Goal: Task Accomplishment & Management: Use online tool/utility

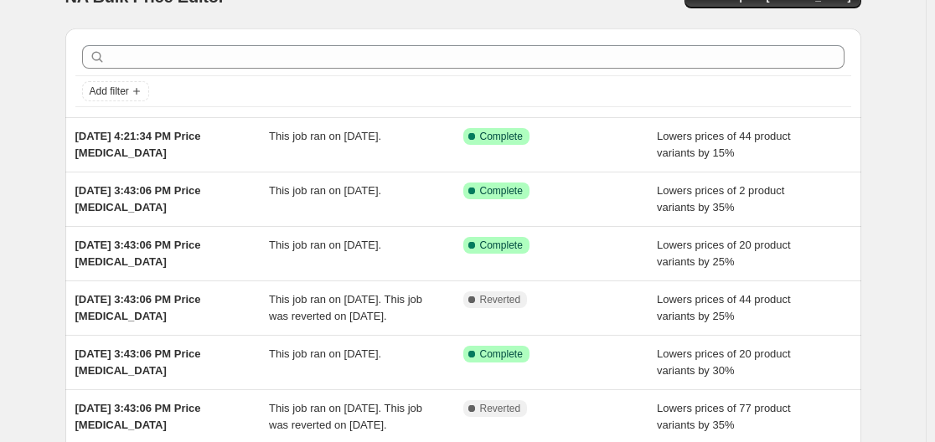
scroll to position [34, 0]
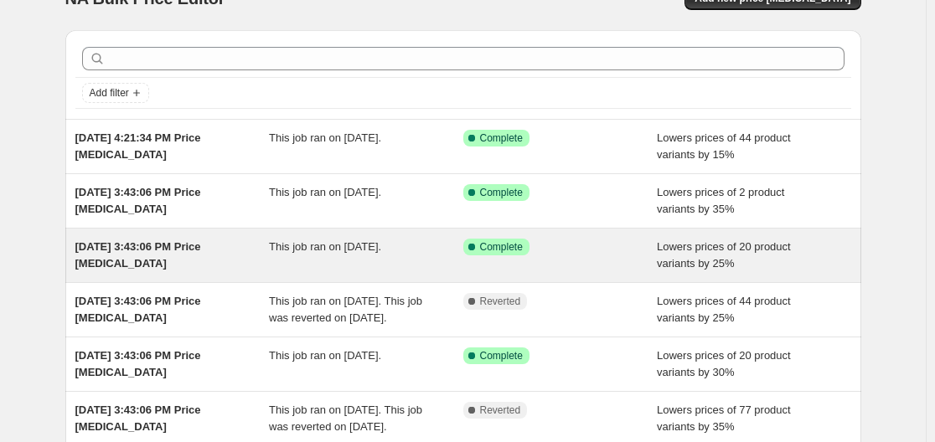
click at [141, 252] on span "Aug 12, 2025, 3:43:06 PM Price change job" at bounding box center [138, 254] width 126 height 29
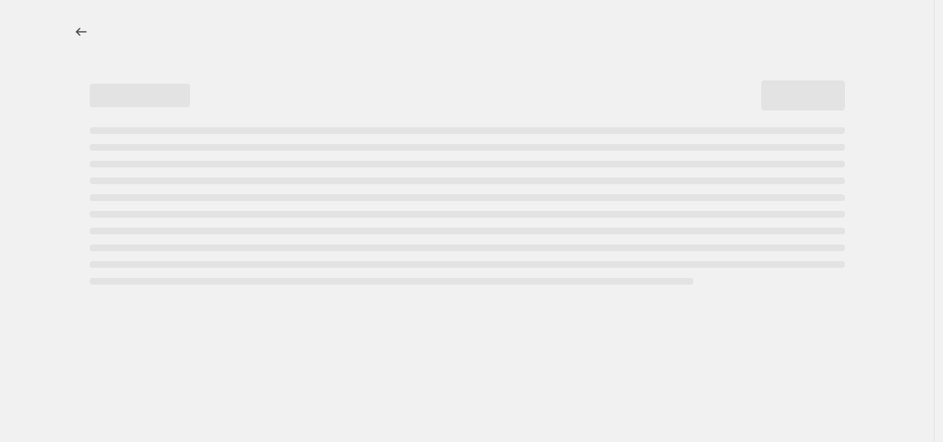
select select "percentage"
select select "collection"
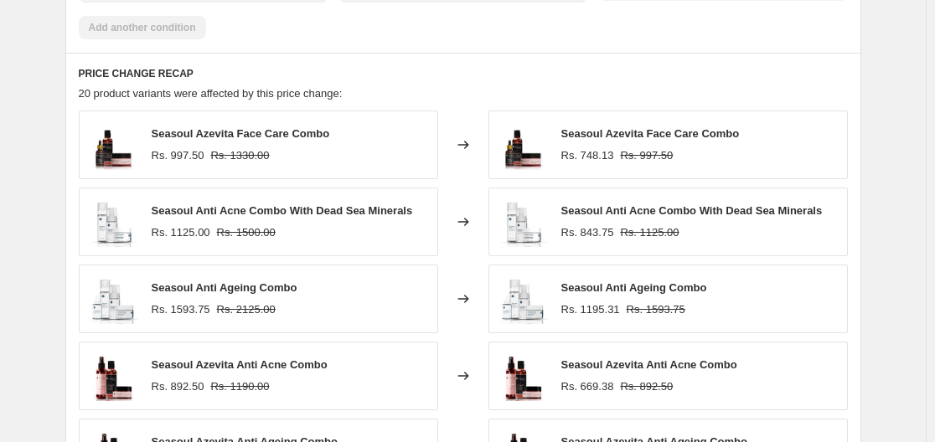
scroll to position [1240, 0]
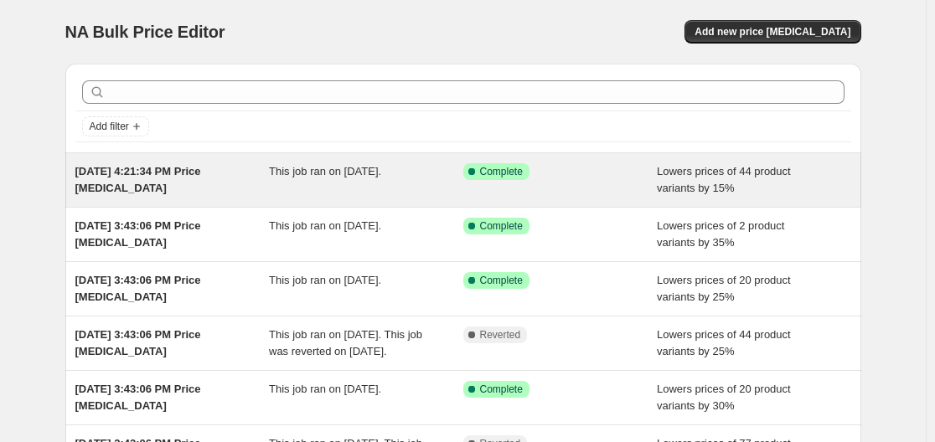
click at [190, 169] on span "Aug 19, 2025, 4:21:34 PM Price change job" at bounding box center [138, 179] width 126 height 29
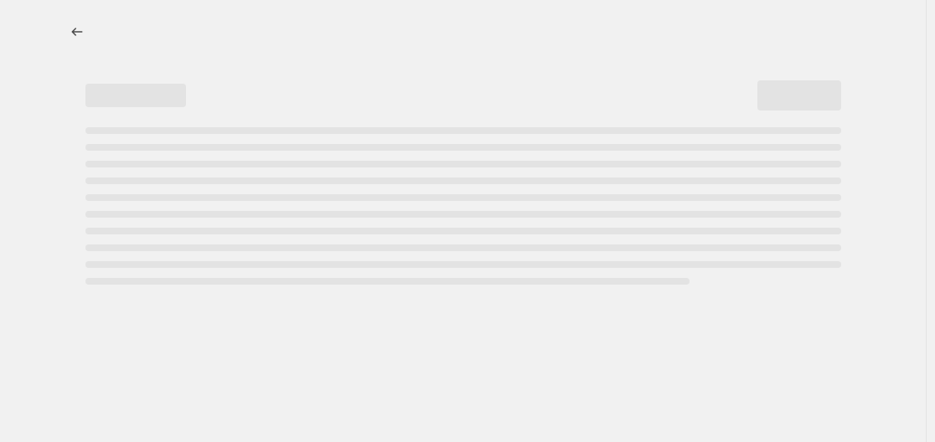
select select "percentage"
select select "collection"
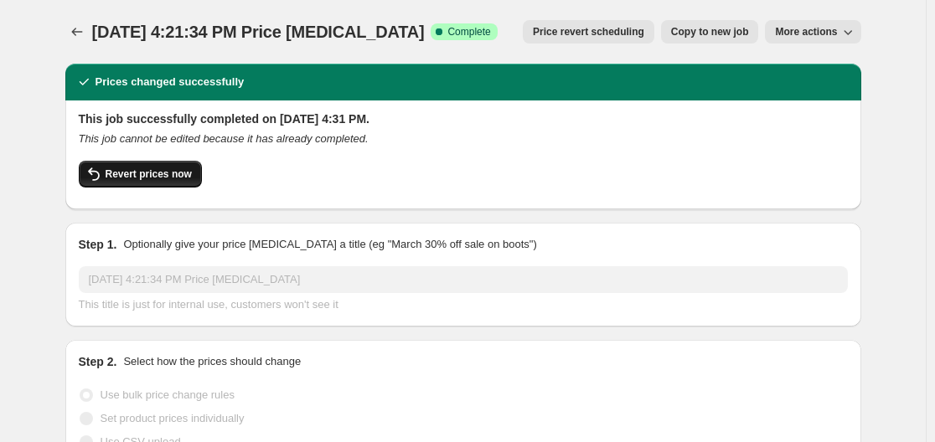
click at [137, 183] on button "Revert prices now" at bounding box center [140, 174] width 123 height 27
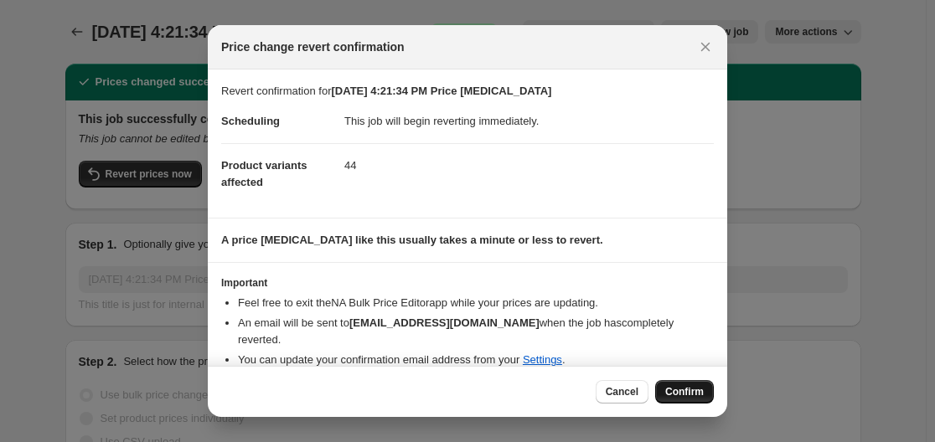
click at [671, 391] on span "Confirm" at bounding box center [684, 391] width 39 height 13
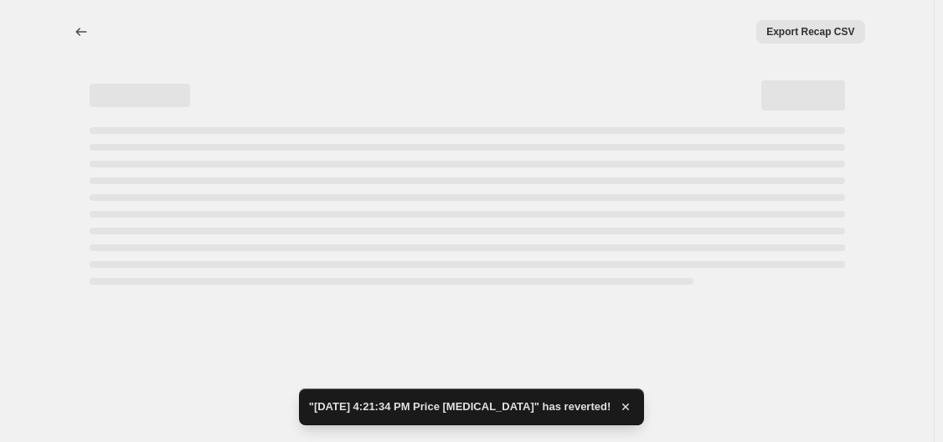
select select "percentage"
select select "collection"
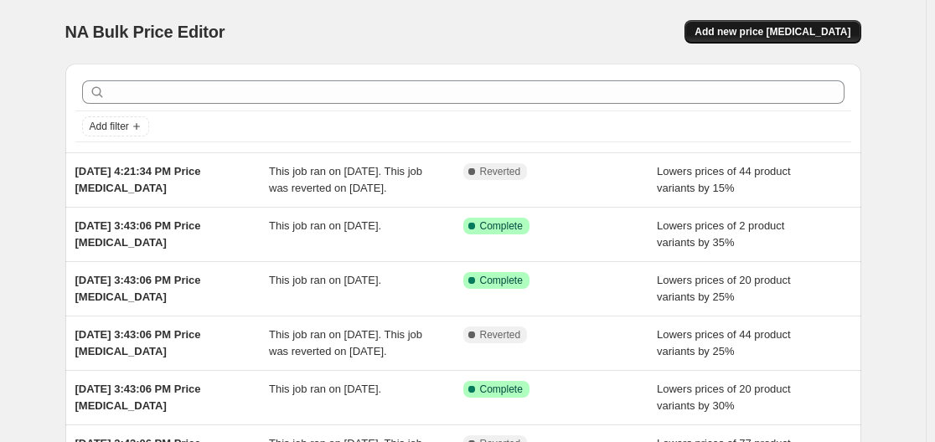
click at [780, 34] on span "Add new price change job" at bounding box center [772, 31] width 156 height 13
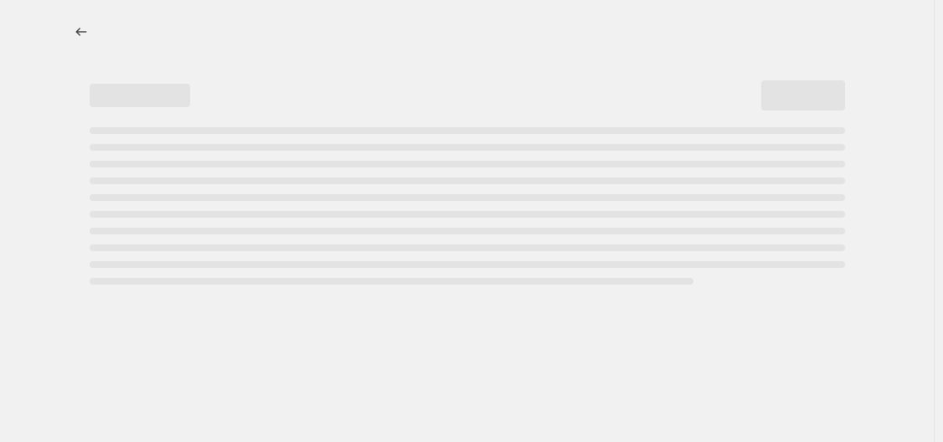
select select "percentage"
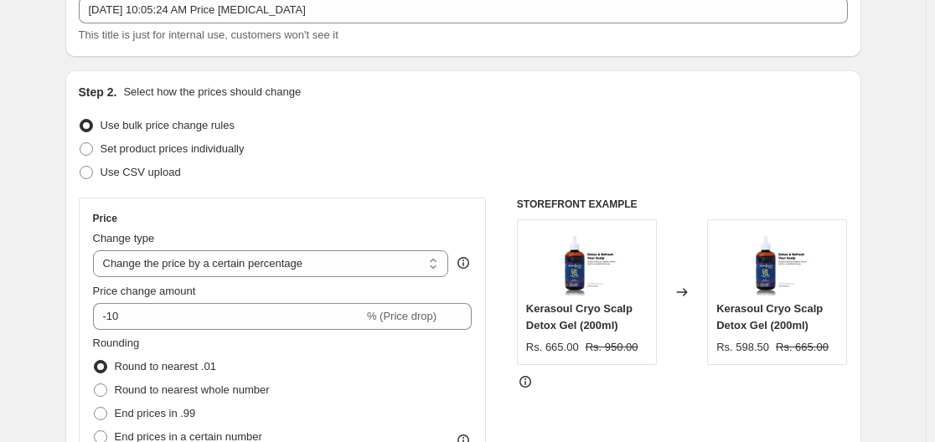
scroll to position [188, 0]
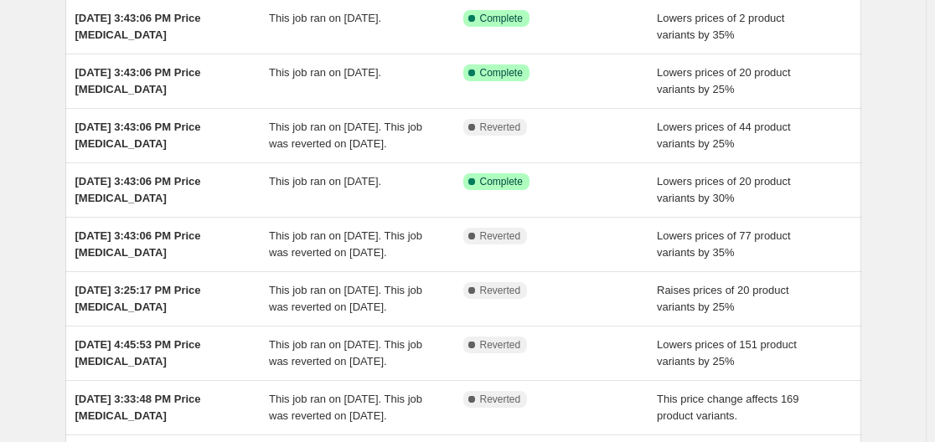
scroll to position [197, 0]
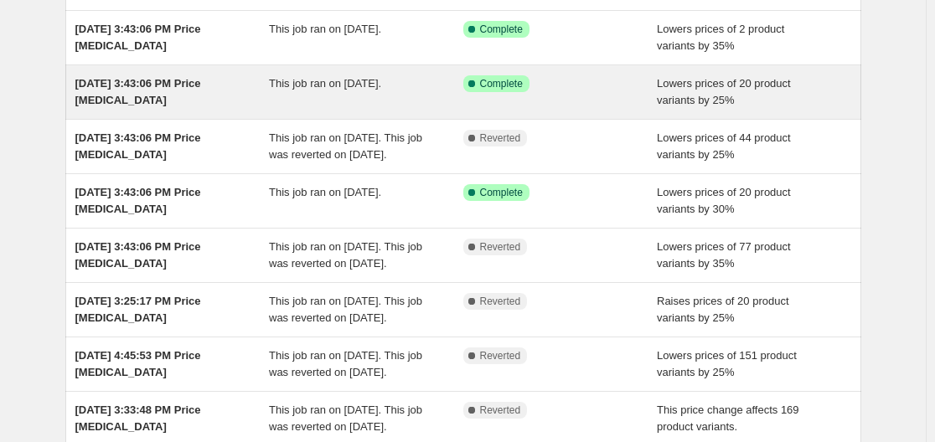
click at [204, 108] on div "Aug 12, 2025, 3:43:06 PM Price change job" at bounding box center [172, 92] width 194 height 34
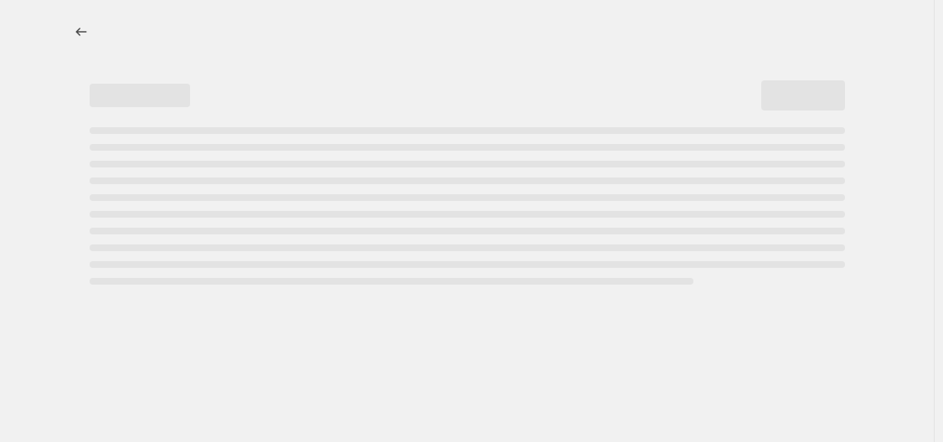
select select "percentage"
select select "collection"
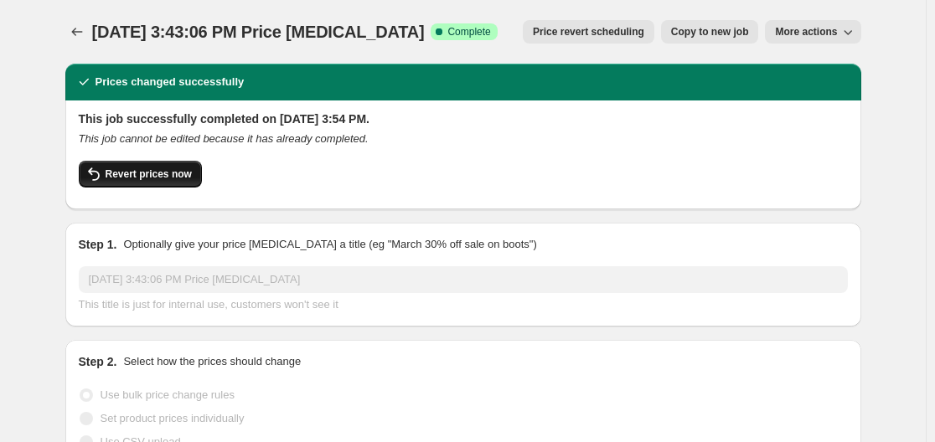
click at [119, 179] on span "Revert prices now" at bounding box center [149, 174] width 86 height 13
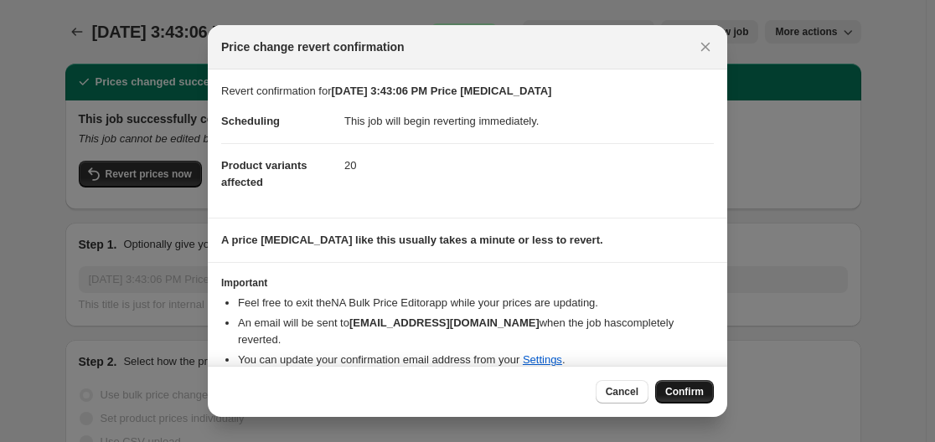
click at [685, 400] on button "Confirm" at bounding box center [684, 391] width 59 height 23
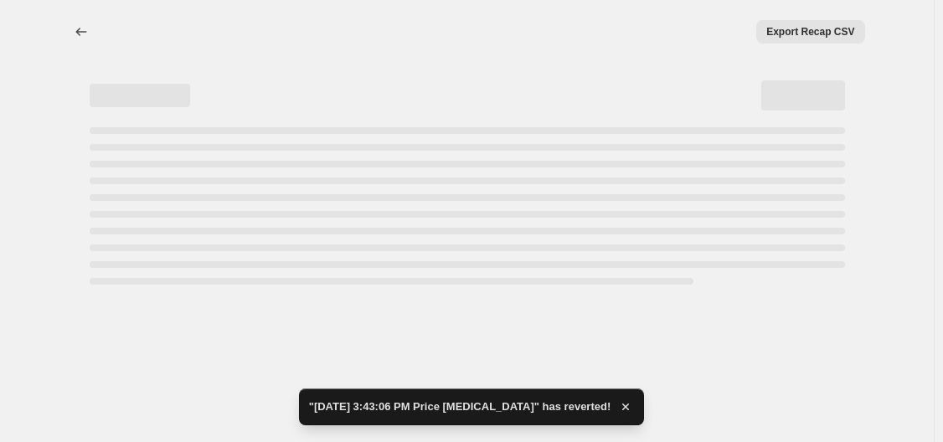
select select "percentage"
select select "collection"
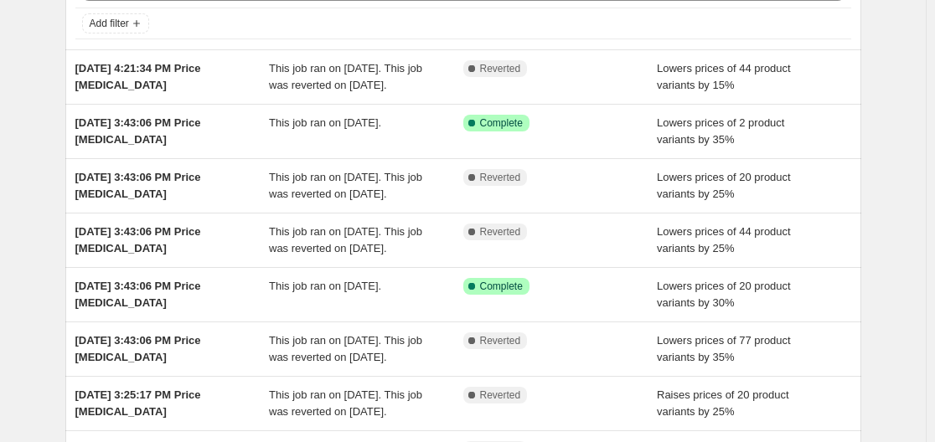
scroll to position [70, 0]
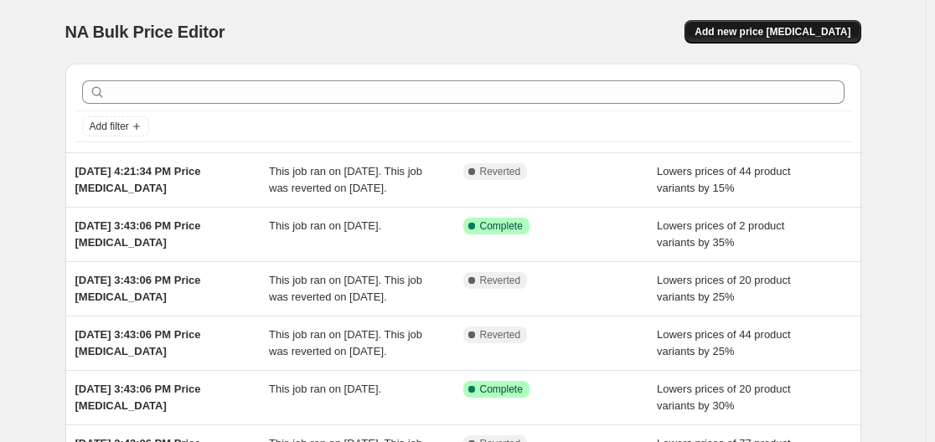
click at [763, 23] on button "Add new price change job" at bounding box center [772, 31] width 176 height 23
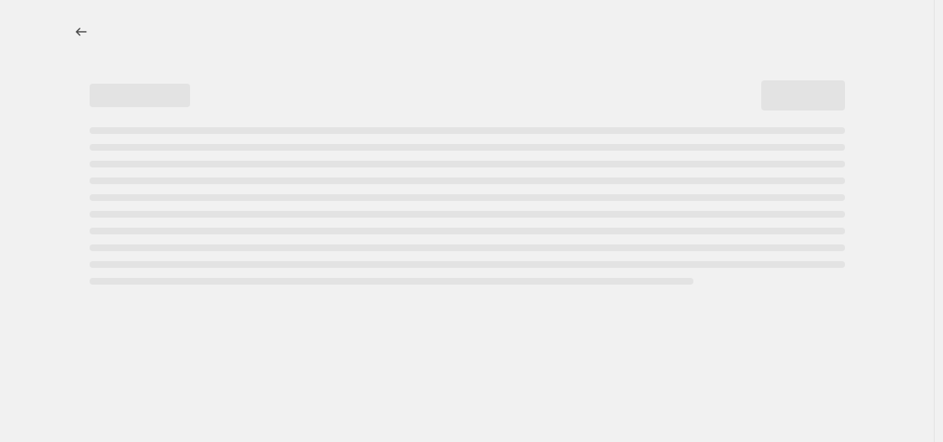
select select "percentage"
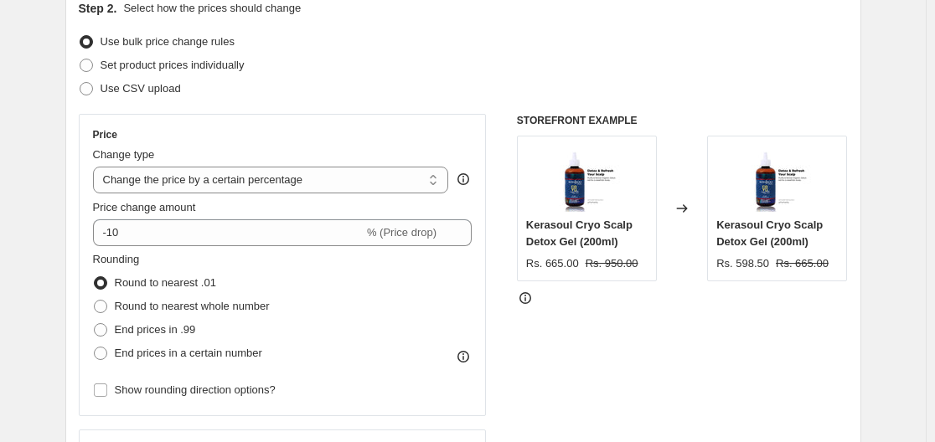
scroll to position [198, 0]
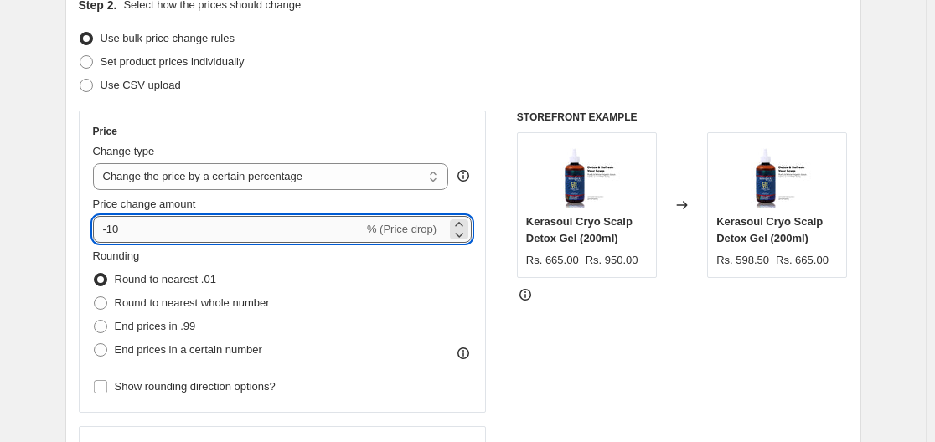
click at [131, 224] on input "-10" at bounding box center [228, 229] width 271 height 27
type input "-1"
click at [127, 229] on input "Price change amount" at bounding box center [258, 229] width 331 height 27
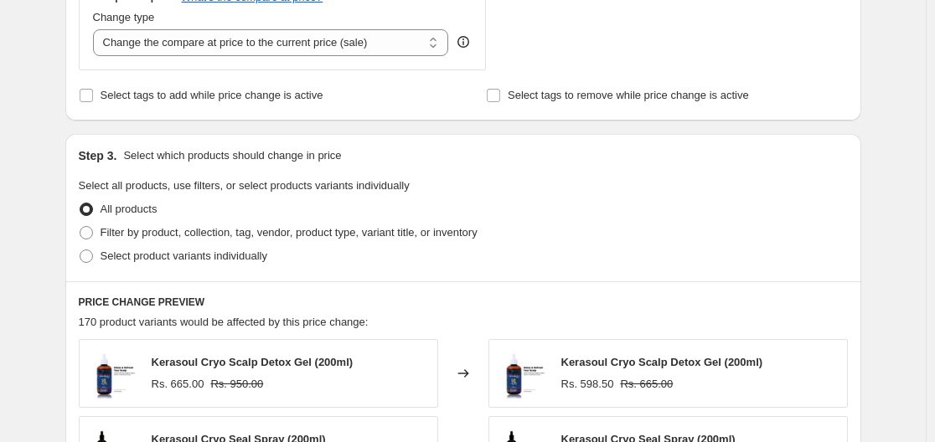
scroll to position [652, 0]
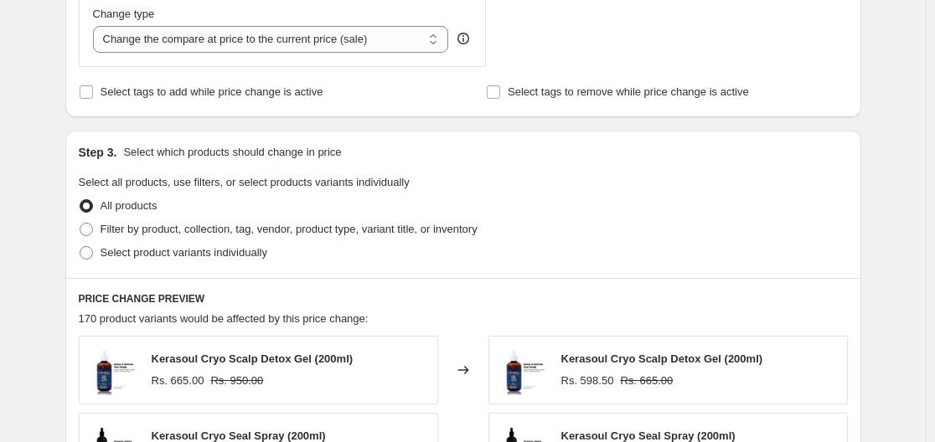
type input "-25"
